Goal: Task Accomplishment & Management: Manage account settings

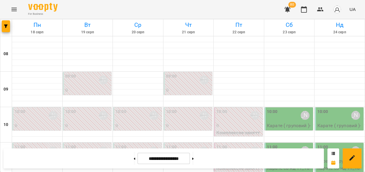
scroll to position [323, 0]
click at [288, 8] on icon "button" at bounding box center [288, 10] width 6 height 6
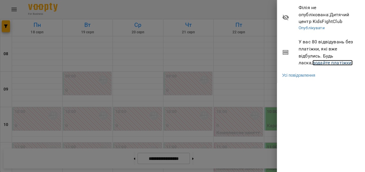
click at [313, 62] on link "додайте платіжки!" at bounding box center [333, 63] width 41 height 6
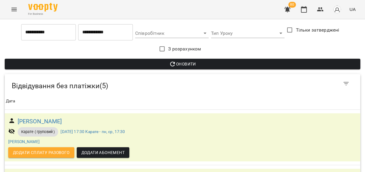
scroll to position [219, 0]
click at [335, 10] on img "button" at bounding box center [337, 9] width 8 height 8
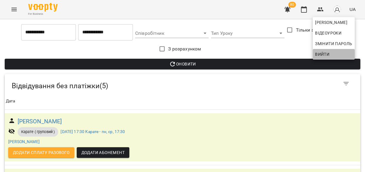
click at [333, 56] on span "Вийти" at bounding box center [333, 54] width 37 height 7
